Goal: Transaction & Acquisition: Download file/media

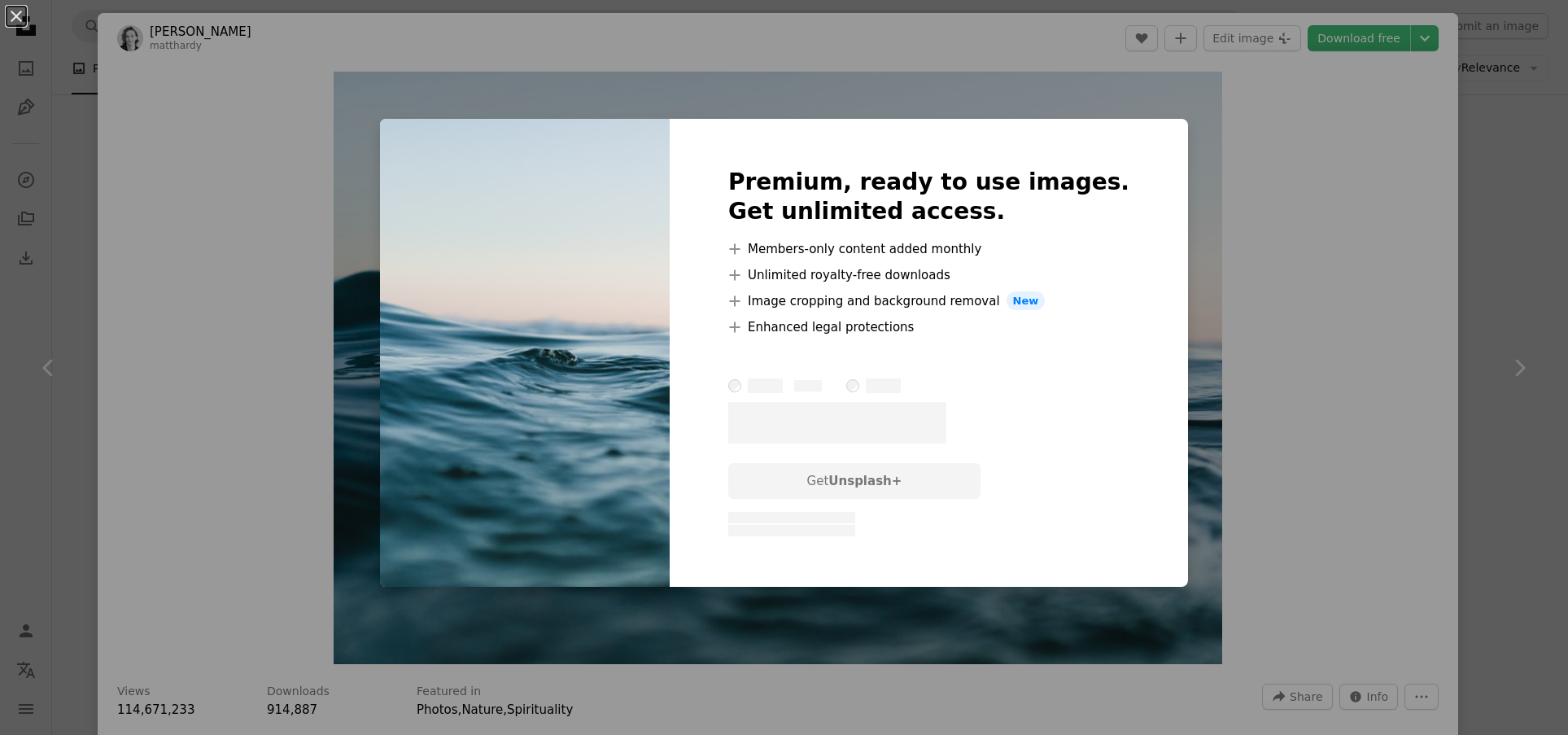
scroll to position [407, 0]
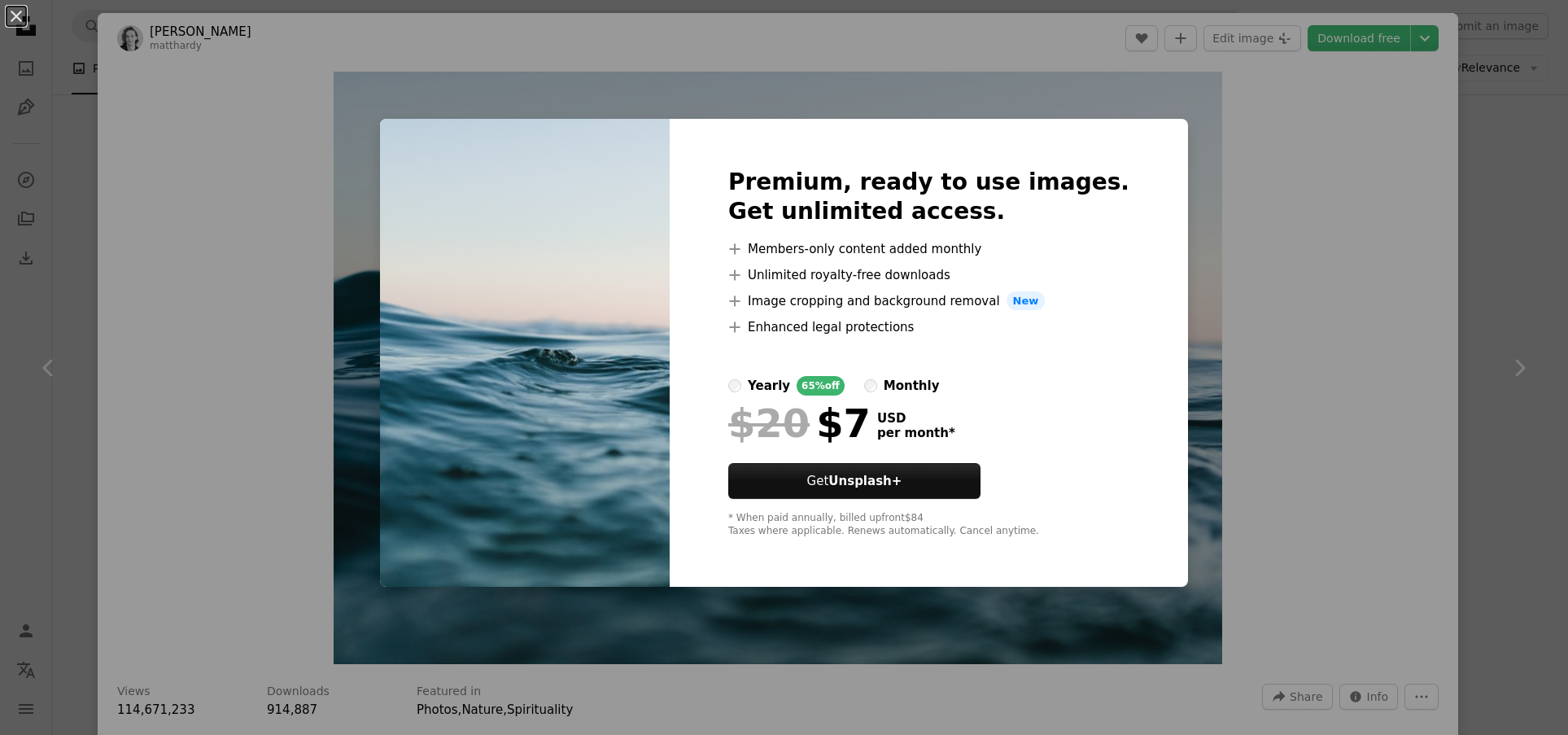
click at [1246, 192] on div "An X shape Premium, ready to use images. Get unlimited access. A plus sign Memb…" at bounding box center [784, 367] width 1568 height 735
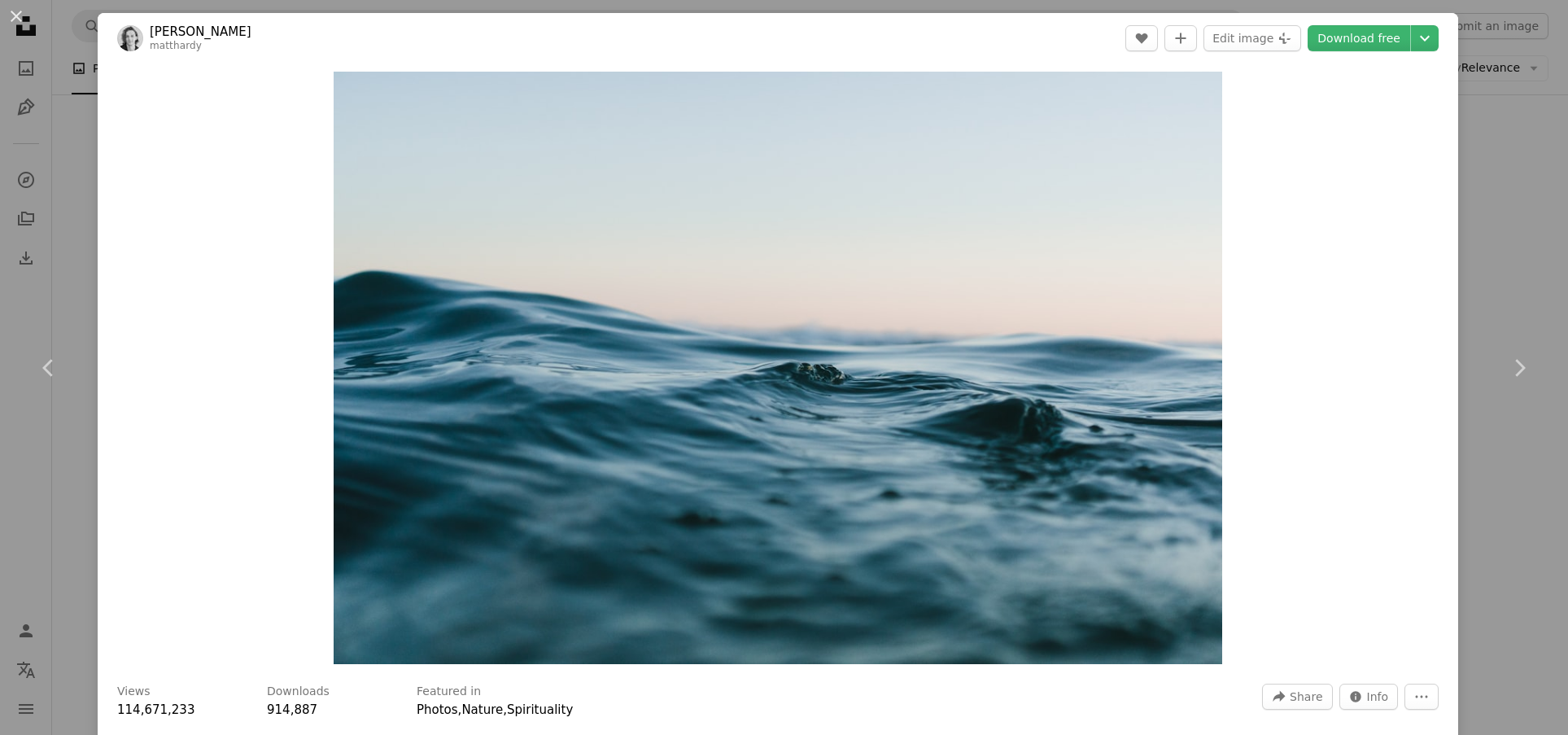
click at [1426, 35] on header "[PERSON_NAME] [PERSON_NAME] A heart A plus sign Edit image Plus sign for Unspla…" at bounding box center [778, 38] width 1361 height 51
click at [1420, 35] on icon "Chevron down" at bounding box center [1425, 38] width 26 height 20
click at [1356, 34] on link "Download free" at bounding box center [1359, 37] width 102 height 26
